Goal: Information Seeking & Learning: Check status

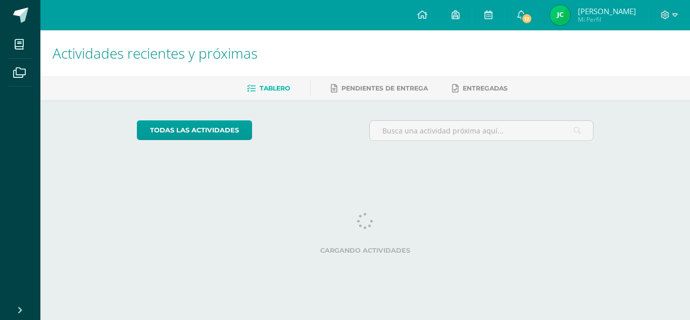
click at [591, 9] on span "[PERSON_NAME]" at bounding box center [607, 11] width 58 height 10
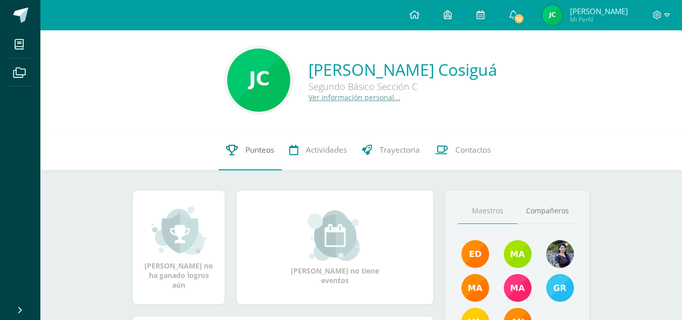
click at [249, 152] on span "Punteos" at bounding box center [259, 149] width 29 height 11
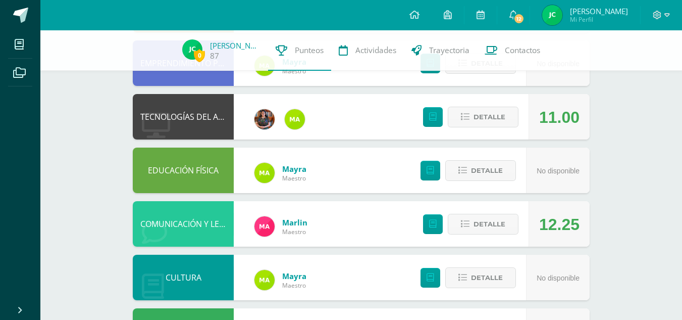
scroll to position [173, 0]
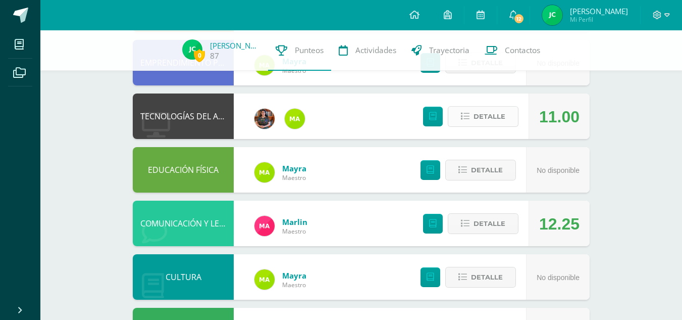
click at [476, 111] on span "Detalle" at bounding box center [490, 116] width 32 height 19
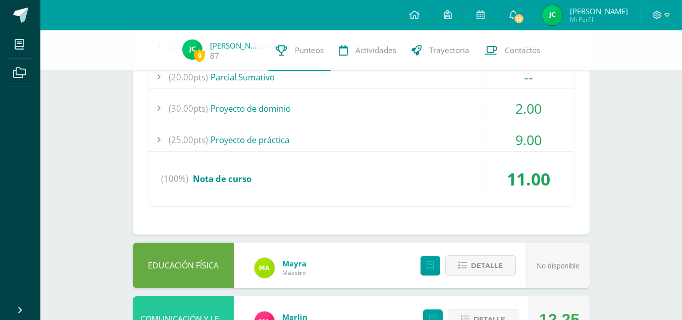
scroll to position [337, 0]
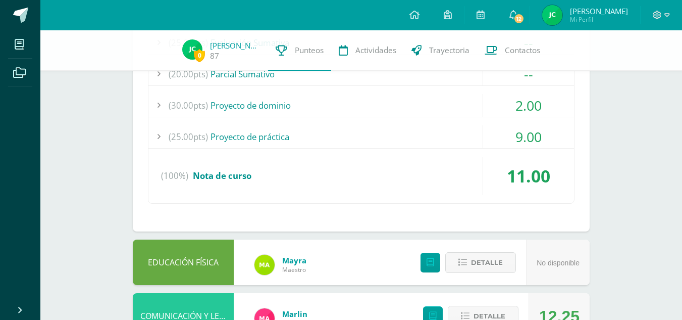
click at [436, 92] on div "(25.00pts) Evaluación Sumativa -- (25.0pts) Examen Final" at bounding box center [361, 117] width 427 height 173
click at [207, 111] on span "(30.00pts)" at bounding box center [188, 105] width 39 height 23
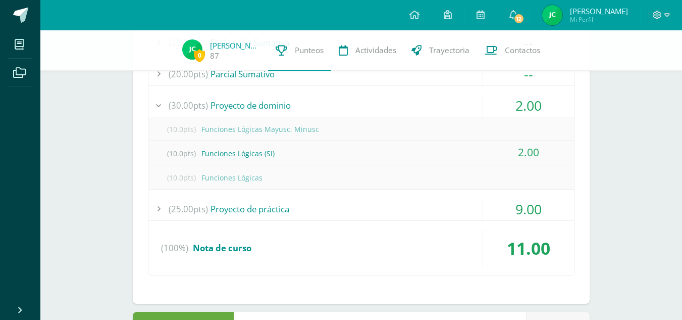
click at [228, 104] on div "(30.00pts) Proyecto de dominio" at bounding box center [361, 105] width 426 height 23
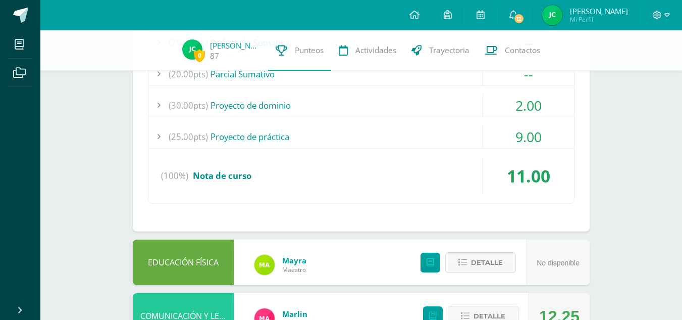
click at [197, 137] on span "(25.00pts)" at bounding box center [188, 136] width 39 height 23
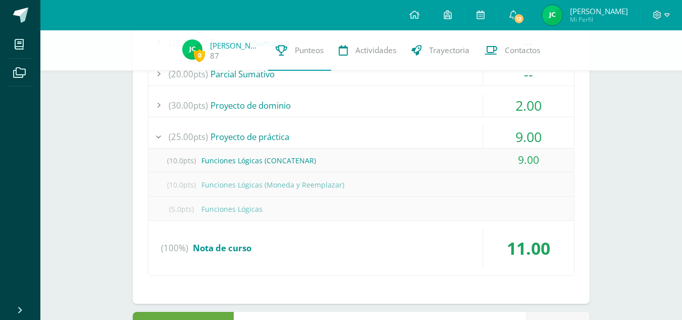
click at [197, 137] on span "(25.00pts)" at bounding box center [188, 136] width 39 height 23
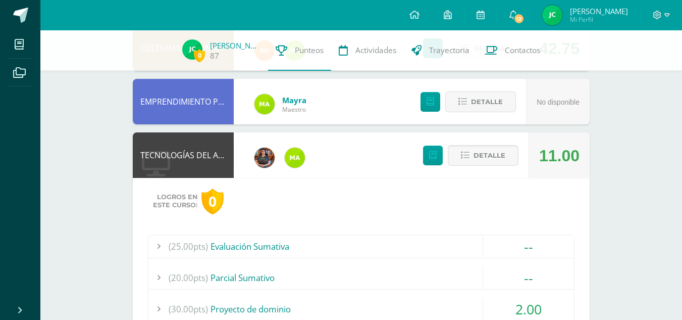
scroll to position [133, 0]
click at [486, 152] on span "Detalle" at bounding box center [490, 155] width 32 height 19
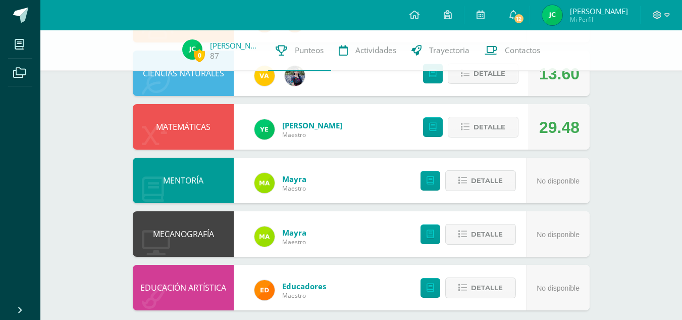
scroll to position [537, 0]
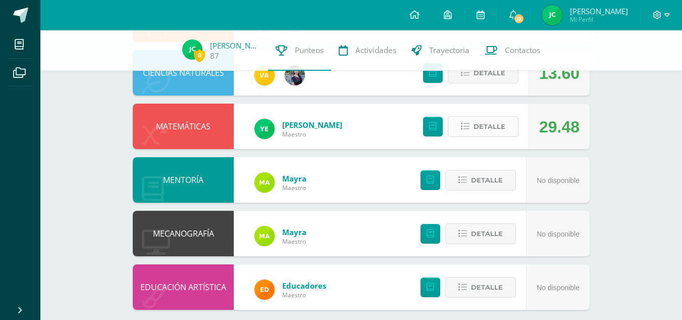
click at [494, 124] on span "Detalle" at bounding box center [490, 126] width 32 height 19
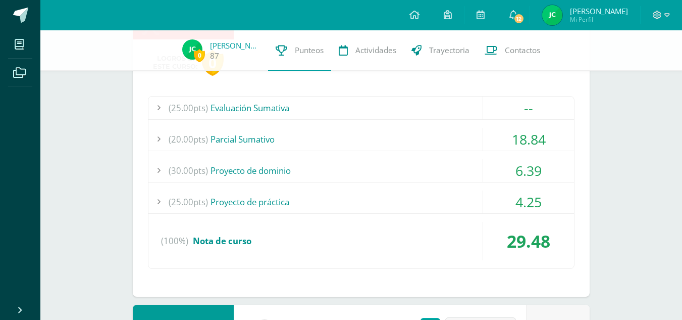
scroll to position [648, 0]
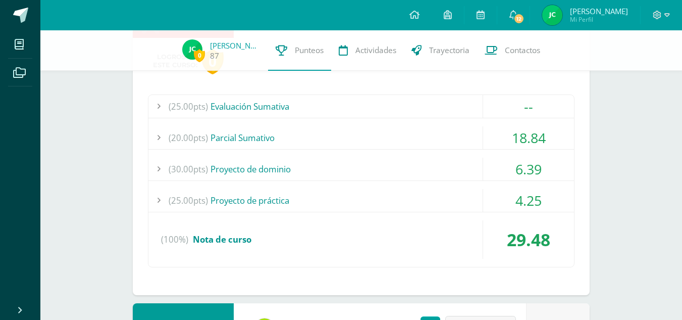
click at [408, 137] on div "(20.00pts) Parcial Sumativo" at bounding box center [361, 137] width 426 height 23
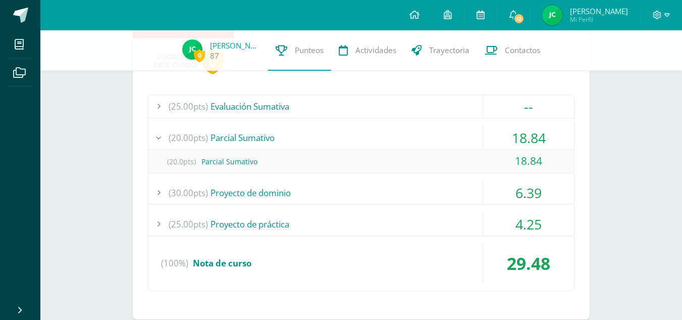
scroll to position [609, 0]
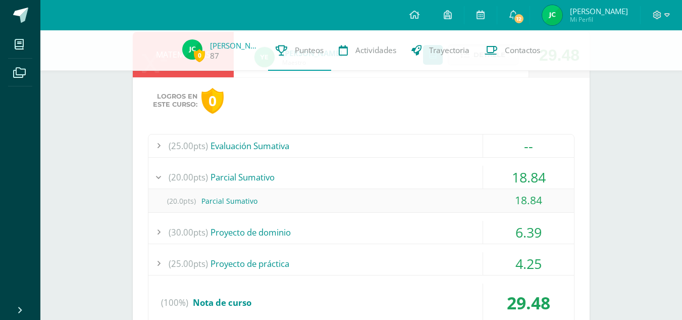
click at [372, 223] on div "(30.00pts) Proyecto de dominio" at bounding box center [361, 232] width 426 height 23
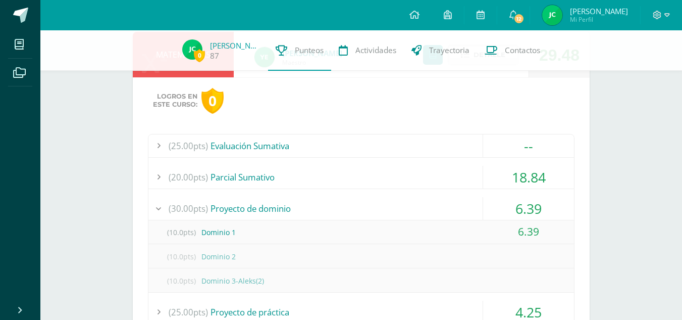
click at [362, 212] on div "(30.00pts) Proyecto de dominio" at bounding box center [361, 208] width 426 height 23
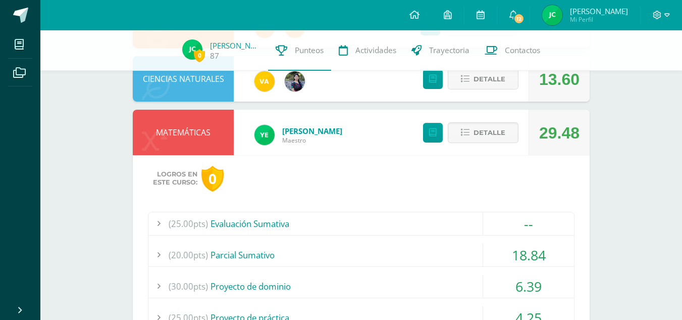
scroll to position [531, 0]
click at [373, 257] on div "(20.00pts) Parcial Sumativo" at bounding box center [361, 255] width 426 height 23
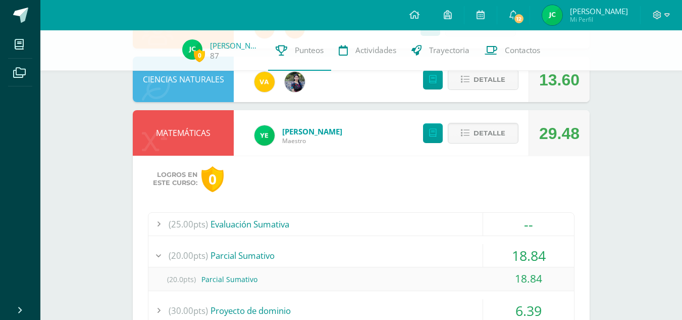
click at [373, 257] on div "(20.00pts) Parcial Sumativo" at bounding box center [361, 255] width 426 height 23
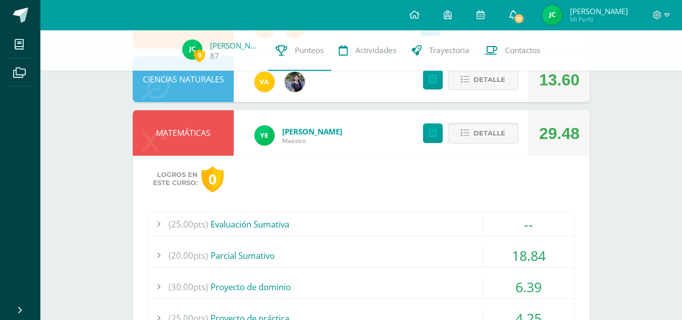
click at [516, 12] on icon at bounding box center [513, 14] width 8 height 9
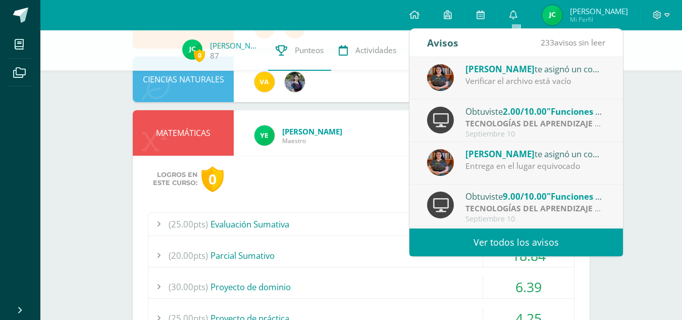
click at [564, 109] on span ""Funciones Lógicas (SI)"" at bounding box center [596, 112] width 98 height 12
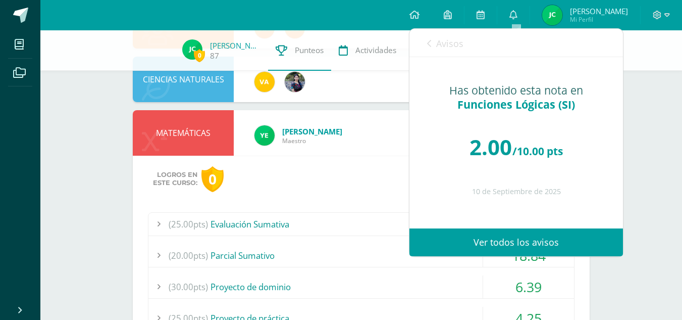
click at [511, 235] on link "Ver todos los avisos" at bounding box center [516, 242] width 214 height 28
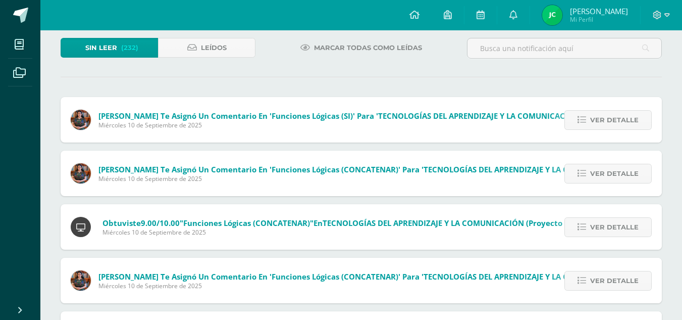
scroll to position [65, 0]
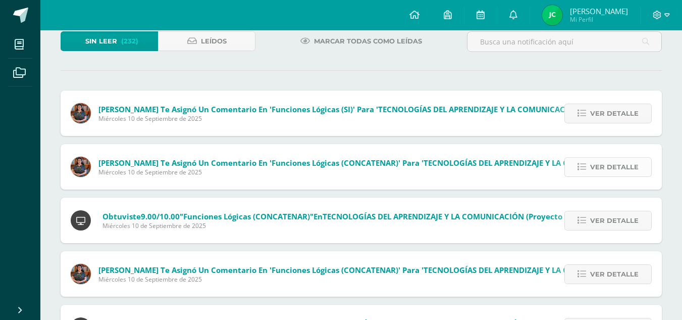
click at [613, 168] on span "Ver detalle" at bounding box center [614, 167] width 48 height 19
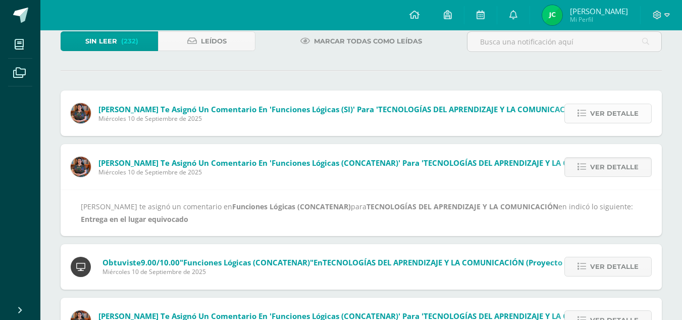
click at [630, 112] on span "Ver detalle" at bounding box center [614, 113] width 48 height 19
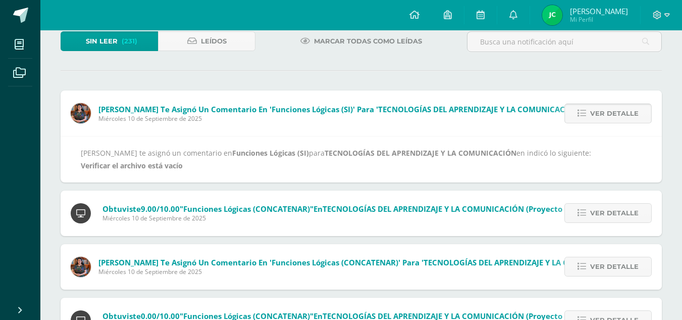
click at [630, 112] on span "Ver detalle" at bounding box center [614, 113] width 48 height 19
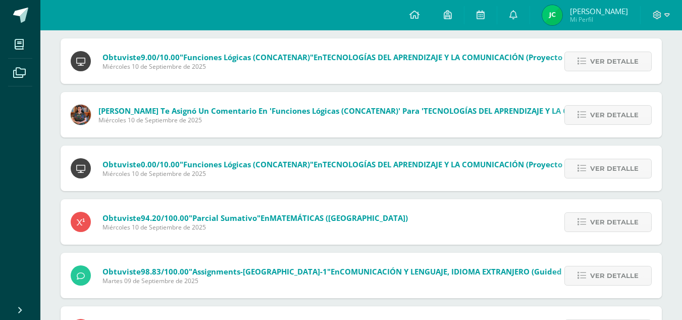
scroll to position [118, 0]
click at [603, 219] on span "Ver detalle" at bounding box center [614, 221] width 48 height 19
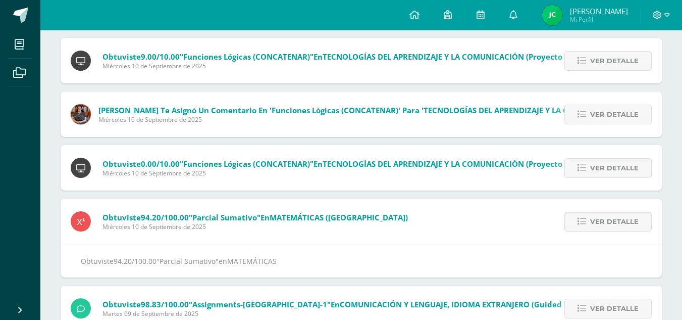
click at [603, 219] on span "Ver detalle" at bounding box center [614, 221] width 48 height 19
